Goal: Task Accomplishment & Management: Complete application form

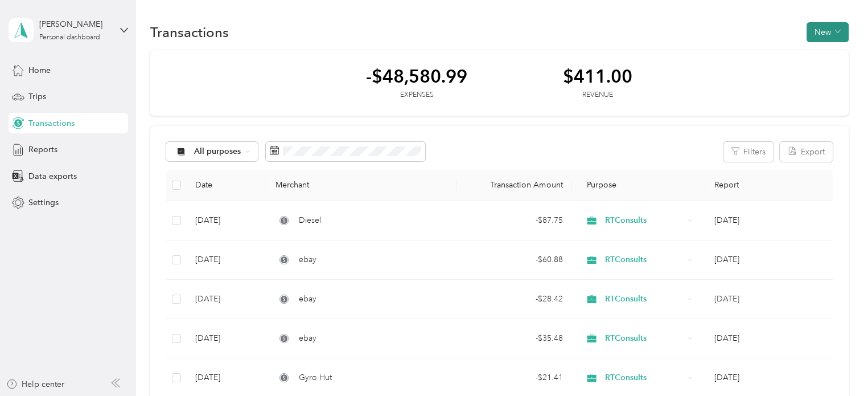
click at [816, 39] on button "New" at bounding box center [827, 32] width 42 height 20
click at [817, 53] on span "Expense" at bounding box center [821, 53] width 31 height 12
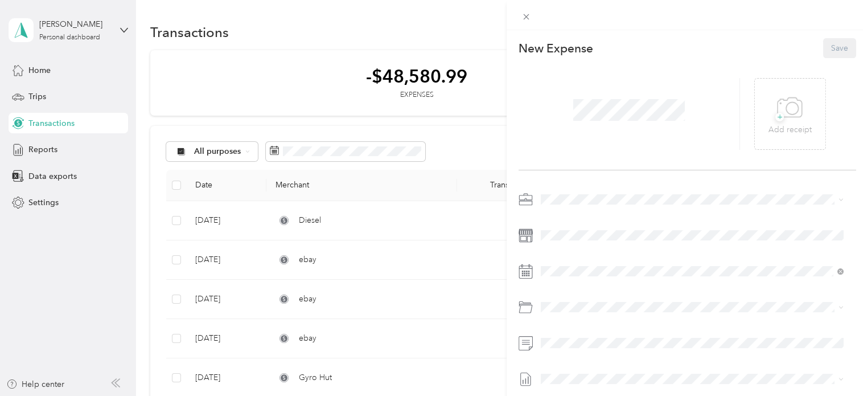
click at [632, 97] on span at bounding box center [629, 110] width 120 height 30
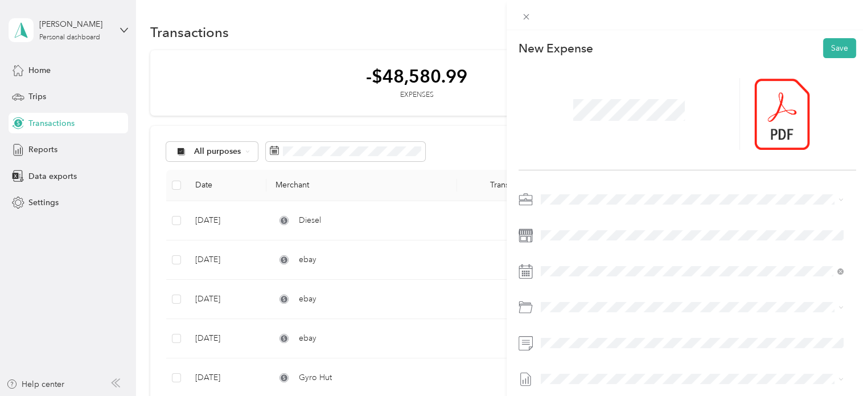
click at [822, 61] on div at bounding box center [686, 114] width 337 height 112
click at [826, 52] on button "Save" at bounding box center [839, 48] width 33 height 20
